Goal: Task Accomplishment & Management: Manage account settings

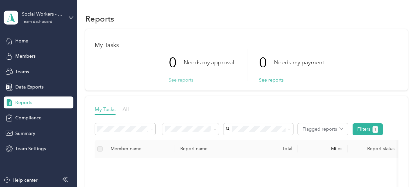
click at [182, 81] on button "See reports" at bounding box center [181, 80] width 25 height 7
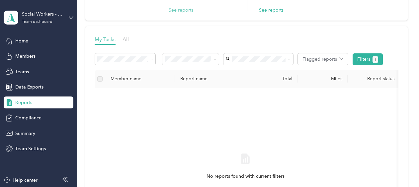
scroll to position [70, 0]
click at [123, 38] on span "All" at bounding box center [125, 39] width 6 height 6
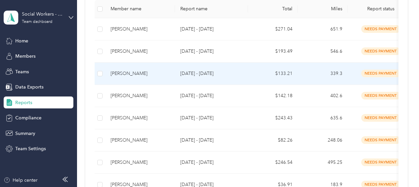
scroll to position [158, 0]
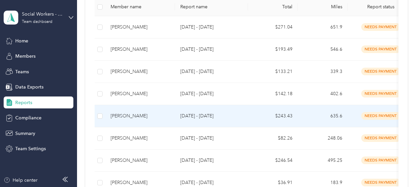
click at [168, 114] on div "[PERSON_NAME]" at bounding box center [140, 116] width 59 height 7
